Goal: Task Accomplishment & Management: Manage account settings

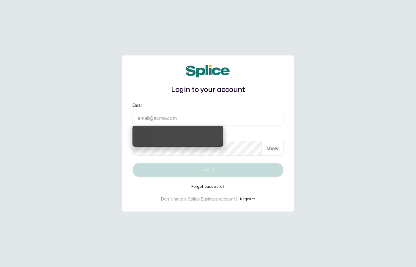
type input "[EMAIL_ADDRESS][DOMAIN_NAME]"
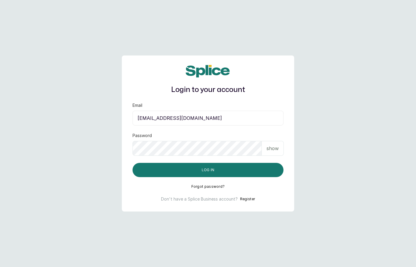
click at [273, 150] on p "show" at bounding box center [272, 148] width 12 height 7
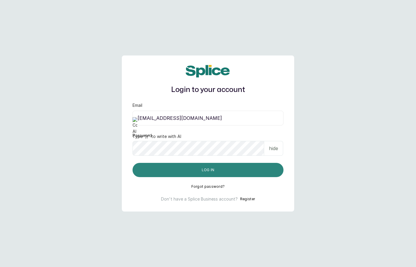
click at [206, 168] on button "Log in" at bounding box center [208, 170] width 151 height 14
